Goal: Register for event/course

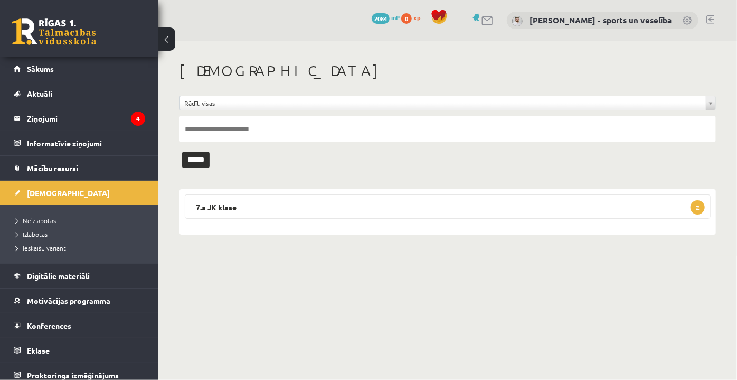
click at [390, 16] on span "2084" at bounding box center [381, 18] width 18 height 11
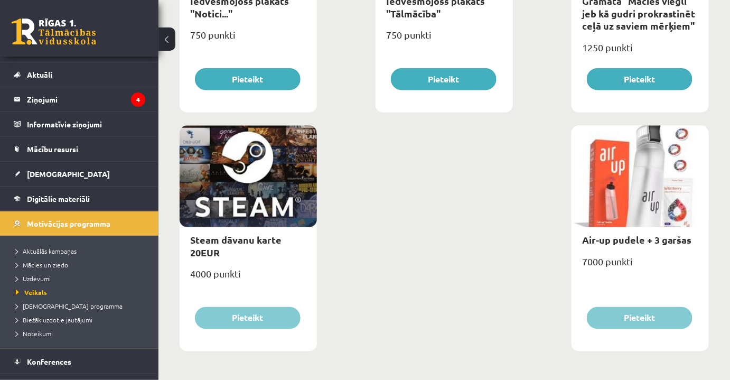
scroll to position [60, 0]
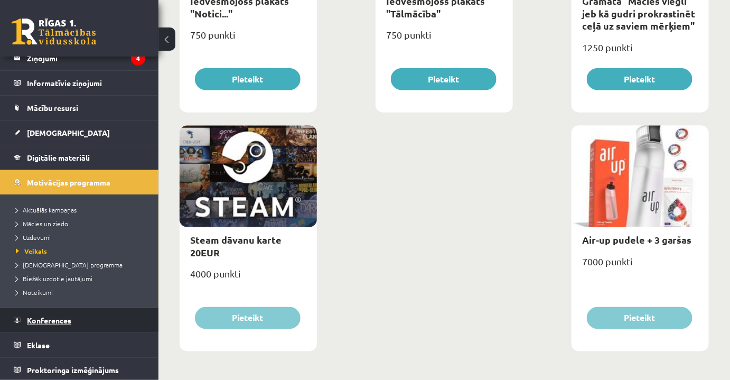
click at [71, 314] on link "Konferences" at bounding box center [80, 320] width 132 height 24
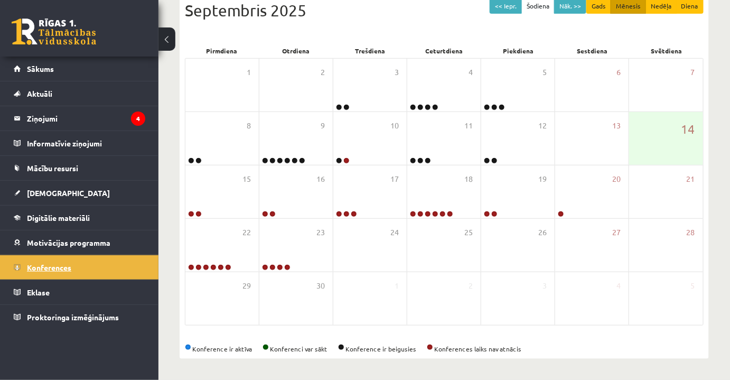
scroll to position [153, 0]
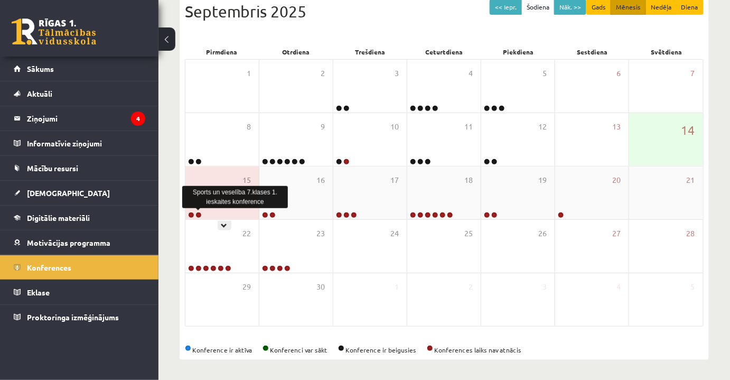
click at [199, 213] on link at bounding box center [198, 215] width 6 height 6
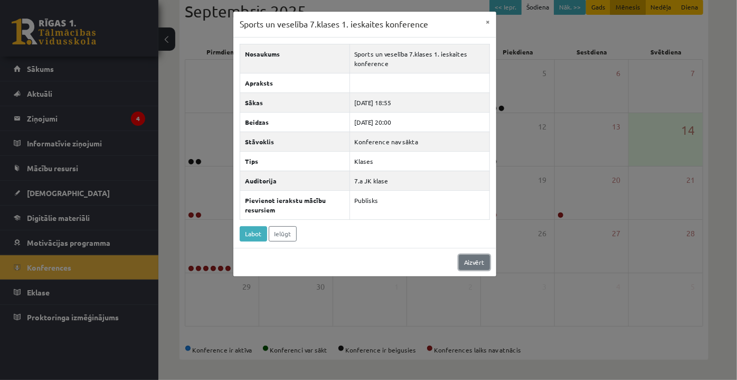
click at [472, 261] on link "Aizvērt" at bounding box center [474, 262] width 31 height 15
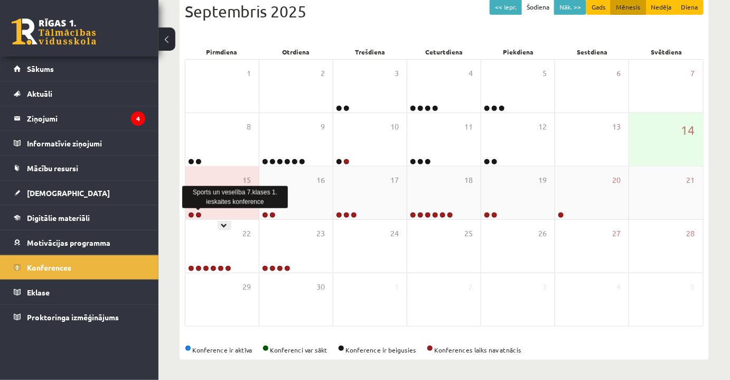
click at [199, 212] on link at bounding box center [198, 215] width 6 height 6
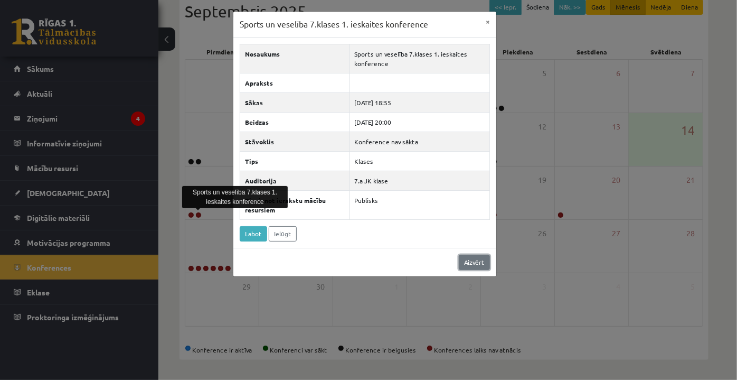
click at [477, 262] on link "Aizvērt" at bounding box center [474, 262] width 31 height 15
